Goal: Task Accomplishment & Management: Use online tool/utility

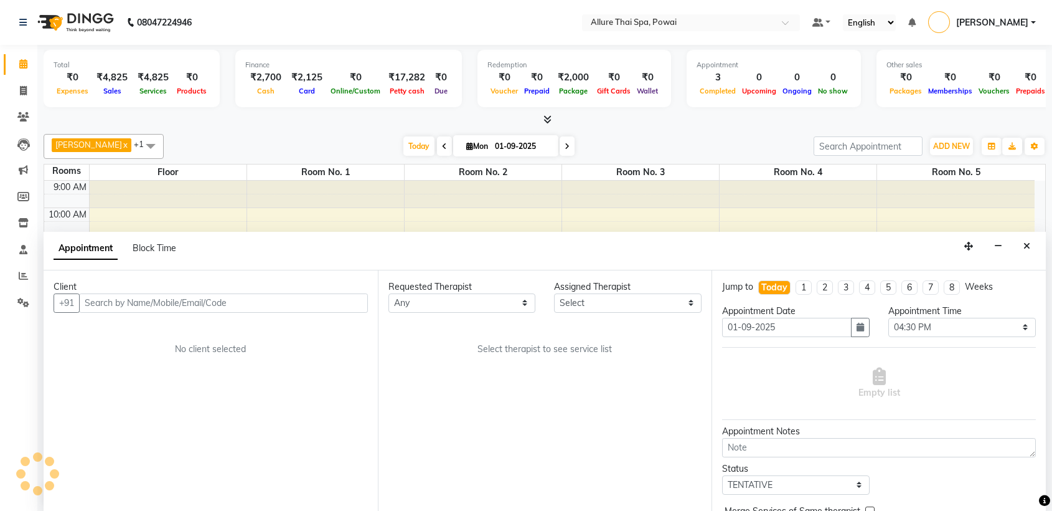
select select "990"
select select "tentative"
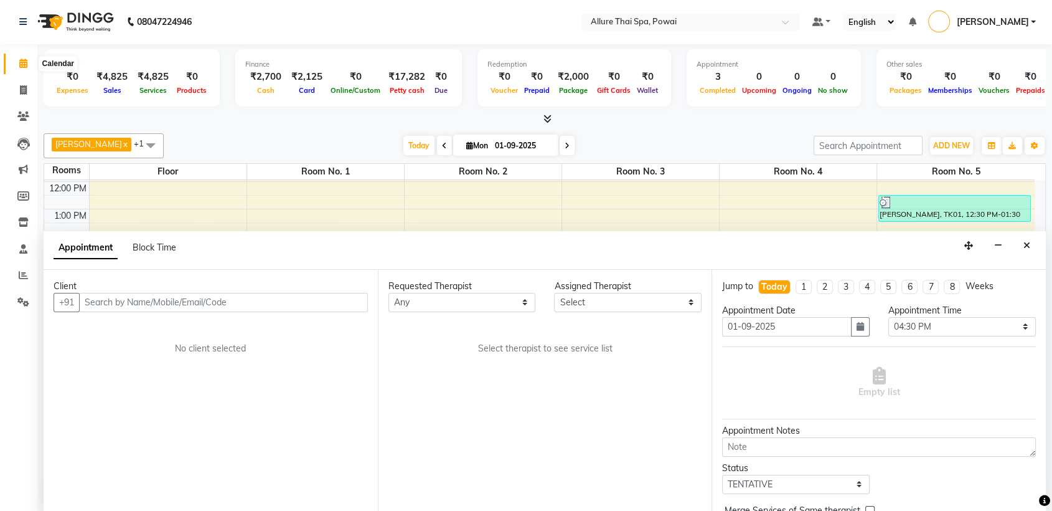
click at [24, 63] on icon at bounding box center [23, 63] width 8 height 9
click at [22, 93] on icon at bounding box center [23, 89] width 7 height 9
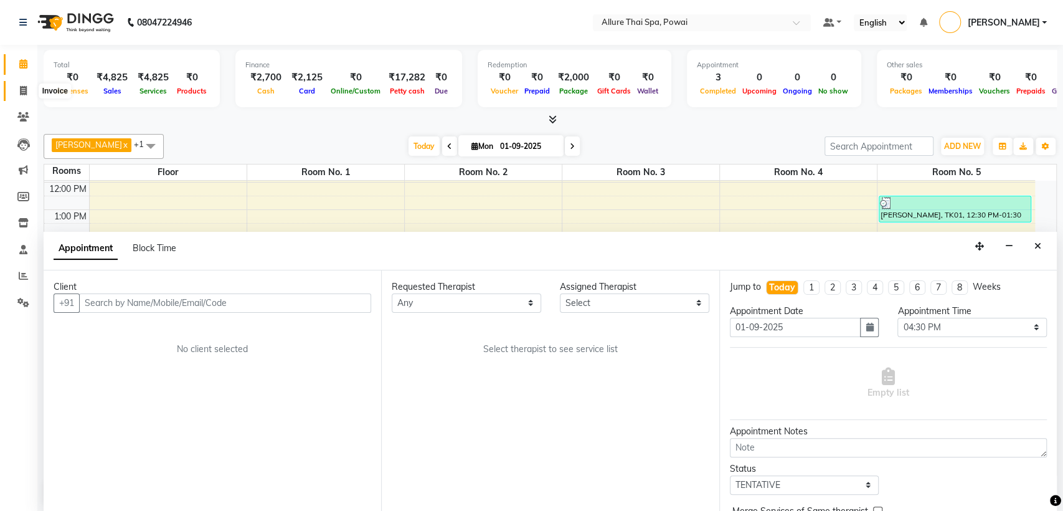
select select "6686"
select select "service"
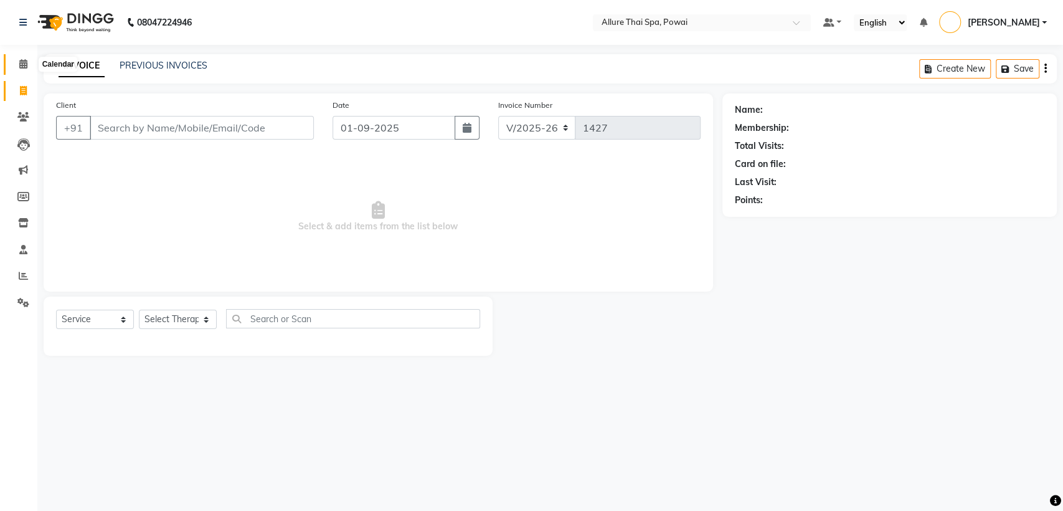
click at [26, 65] on icon at bounding box center [23, 63] width 8 height 9
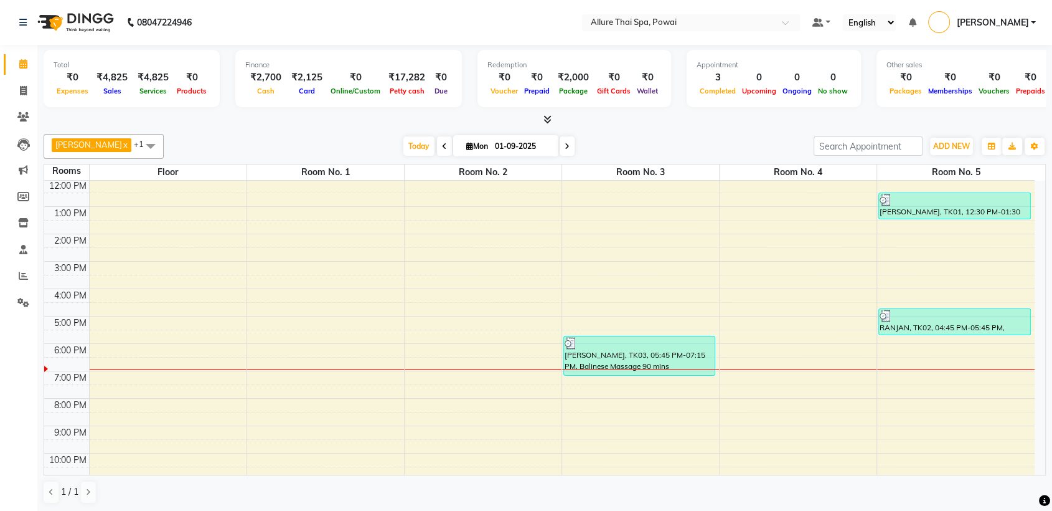
scroll to position [85, 0]
